Goal: Check status: Check status

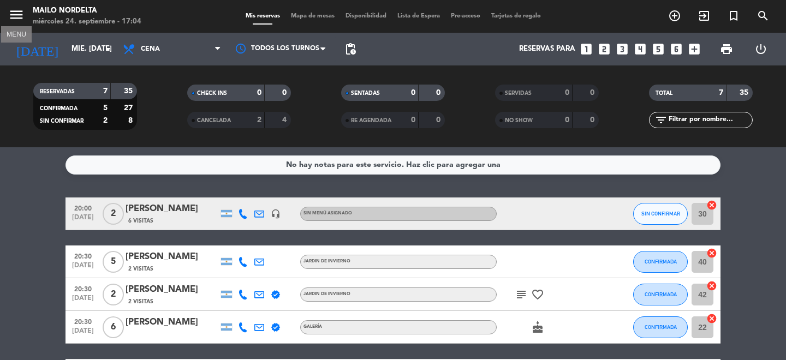
click at [23, 15] on icon "menu" at bounding box center [16, 15] width 16 height 16
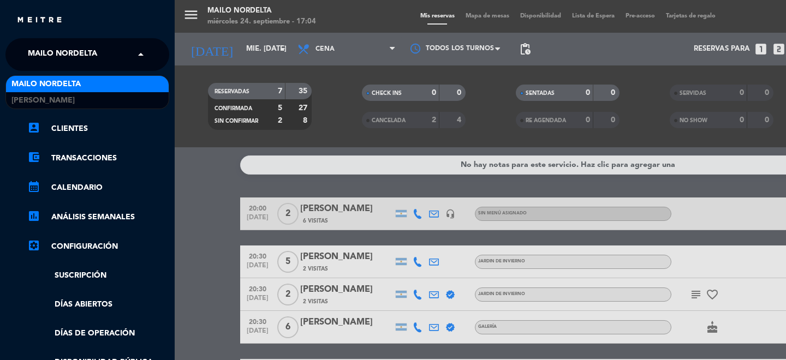
click at [73, 50] on span "Mailo Nordelta" at bounding box center [62, 54] width 69 height 23
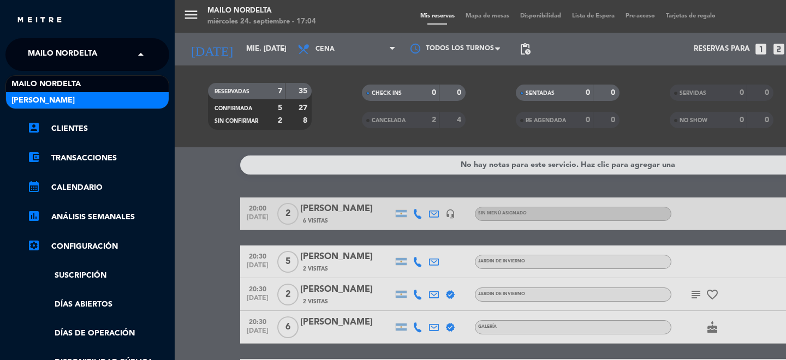
click at [87, 99] on div "[PERSON_NAME]" at bounding box center [87, 100] width 163 height 16
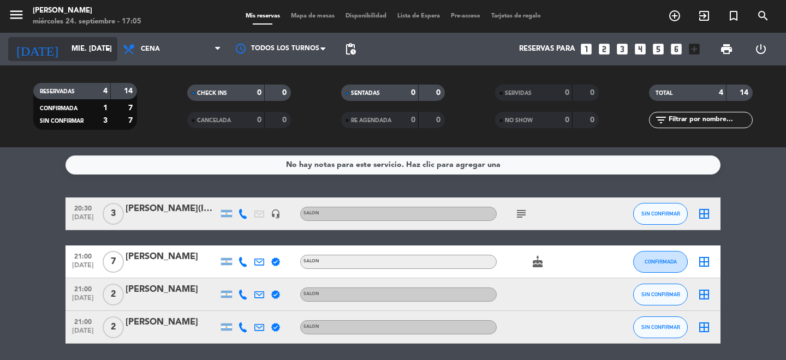
click at [117, 50] on input "mié. [DATE]" at bounding box center [114, 49] width 96 height 20
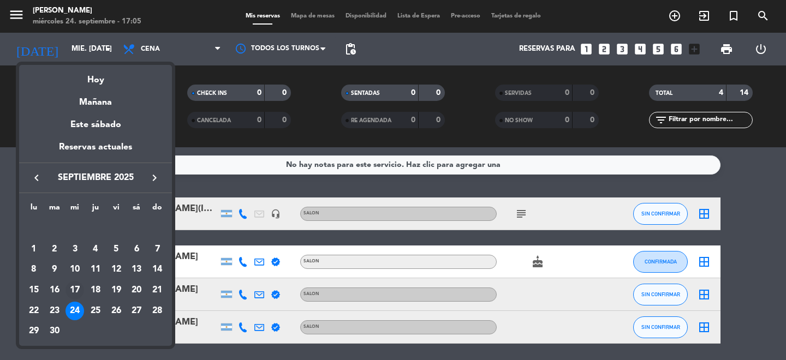
click at [78, 290] on div "17" at bounding box center [74, 290] width 19 height 19
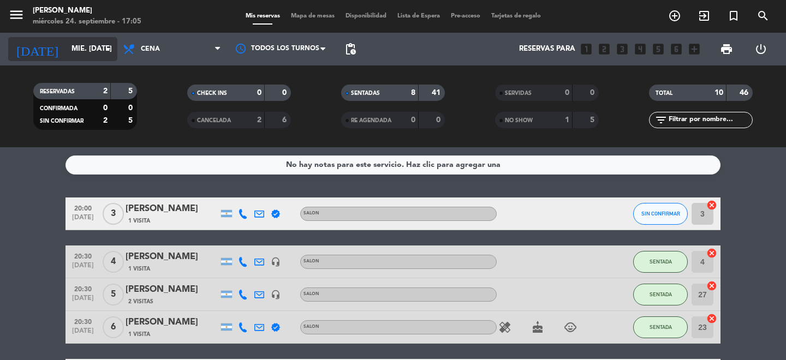
click at [115, 54] on input "mié. [DATE]" at bounding box center [114, 49] width 96 height 20
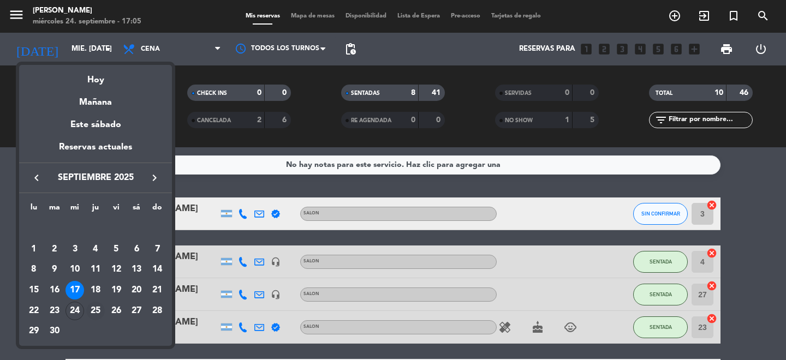
click at [85, 304] on td "25" at bounding box center [95, 311] width 21 height 21
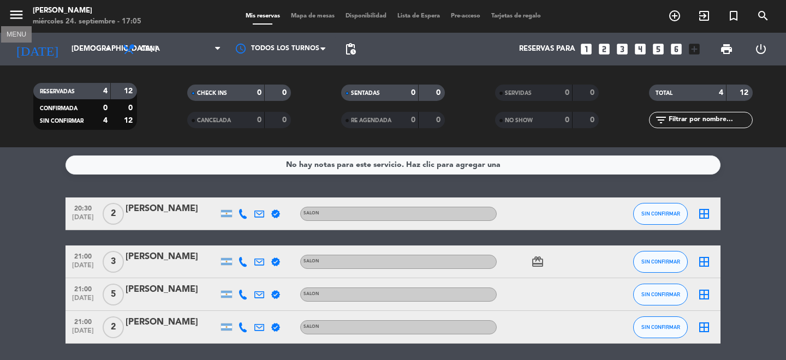
click at [20, 14] on icon "menu" at bounding box center [16, 15] width 16 height 16
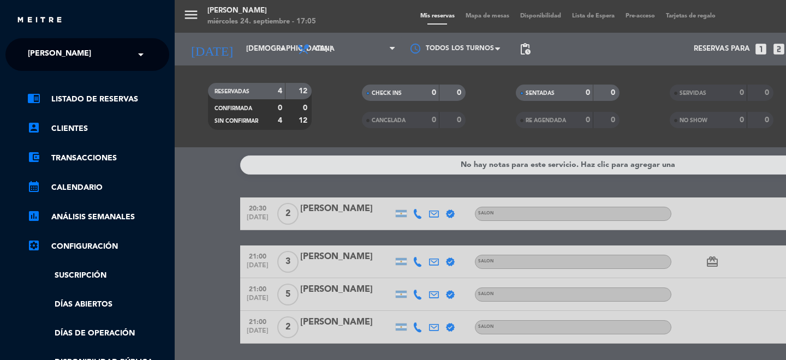
click at [111, 57] on input "text" at bounding box center [88, 55] width 133 height 24
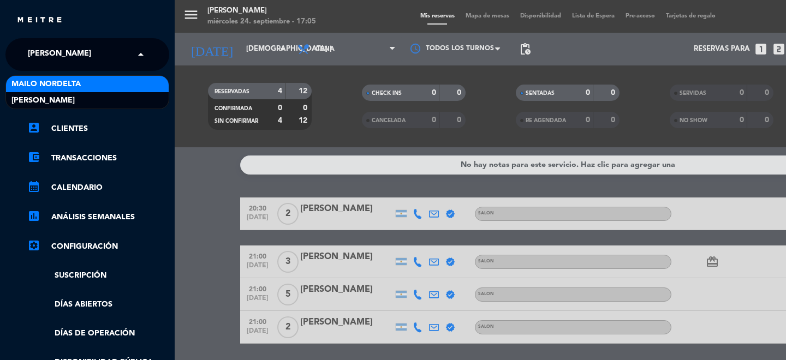
click at [111, 76] on div "Mailo Nordelta" at bounding box center [87, 84] width 163 height 16
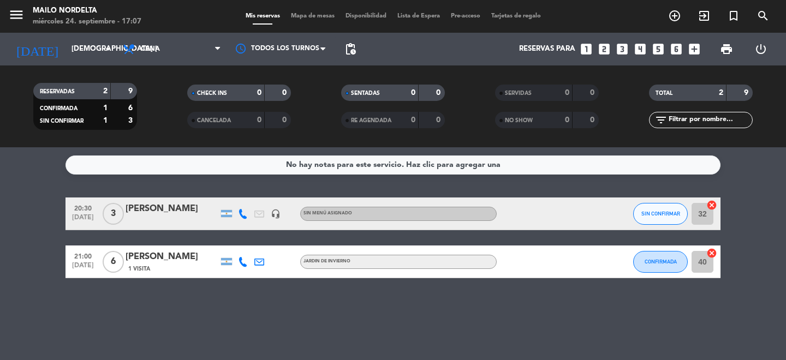
click at [20, 13] on icon "menu" at bounding box center [16, 15] width 16 height 16
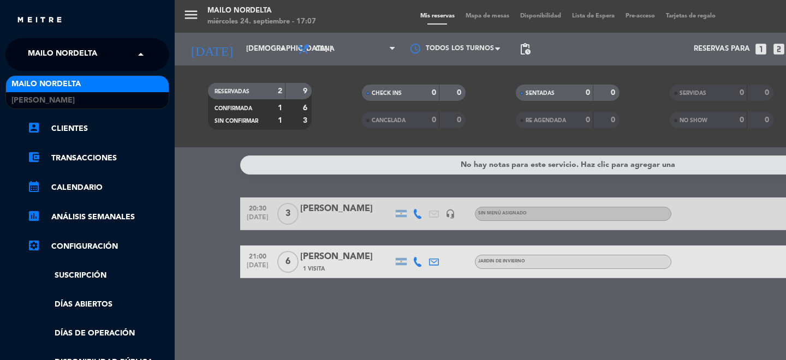
click at [109, 56] on div "× Mailo Nordelta" at bounding box center [68, 54] width 90 height 23
click at [215, 201] on div "menu Mailo Nordelta miércoles 24. septiembre - 17:07 Mis reservas Mapa de mesas…" at bounding box center [568, 180] width 786 height 360
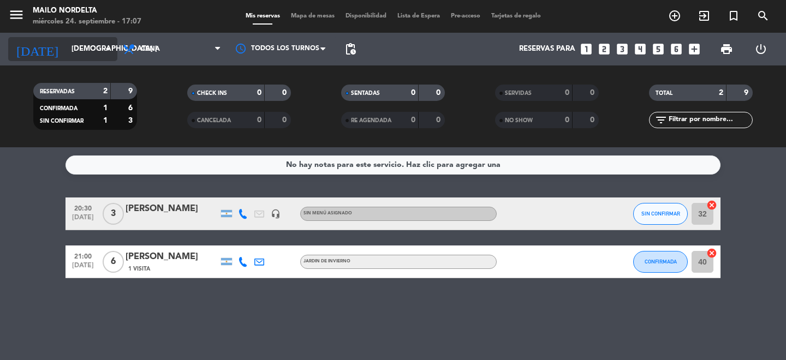
click at [91, 43] on input "[DEMOGRAPHIC_DATA] [DATE]" at bounding box center [114, 49] width 96 height 20
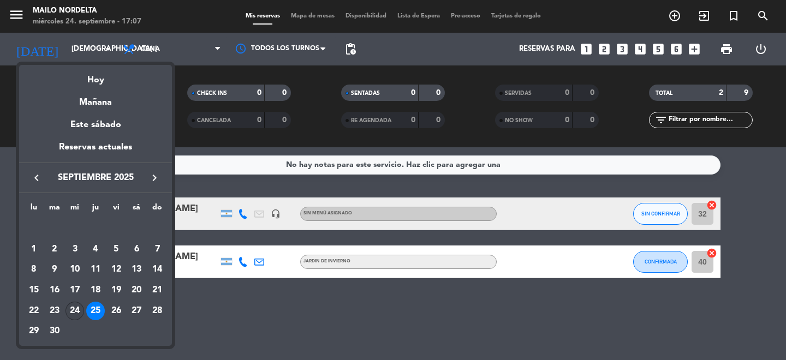
click at [81, 304] on div "24" at bounding box center [74, 311] width 19 height 19
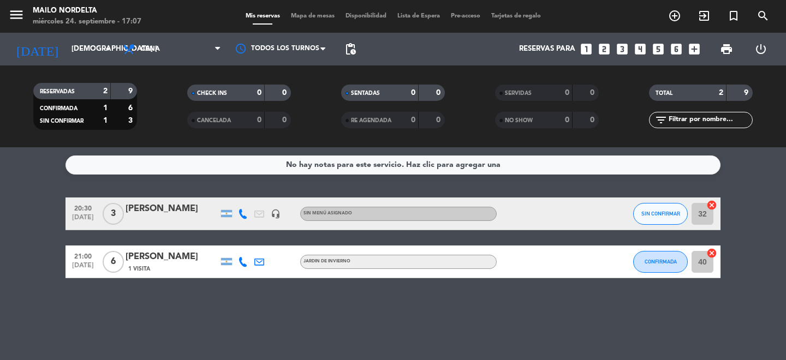
type input "mié. [DATE]"
